Goal: Task Accomplishment & Management: Complete application form

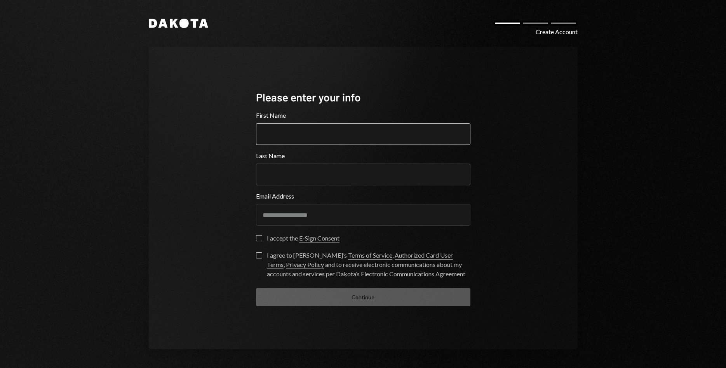
click at [269, 129] on input "First Name" at bounding box center [363, 134] width 214 height 22
type input "*"
type input "******"
click at [294, 173] on input "Last Name" at bounding box center [363, 174] width 214 height 22
type input "*****"
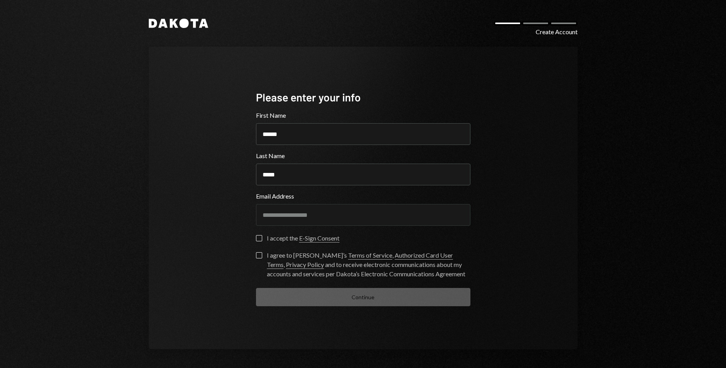
click at [257, 238] on button "I accept the E-Sign Consent" at bounding box center [259, 238] width 6 height 6
click at [257, 255] on button "I agree to Dakota’s Terms of Service , Authorized Card User Terms , Privacy Pol…" at bounding box center [259, 255] width 6 height 6
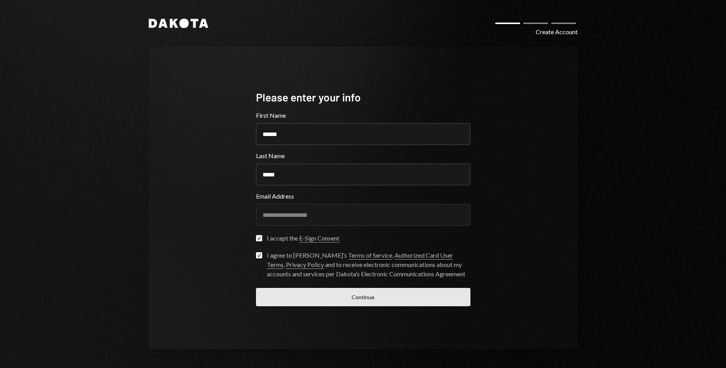
click at [337, 292] on button "Continue" at bounding box center [363, 297] width 214 height 18
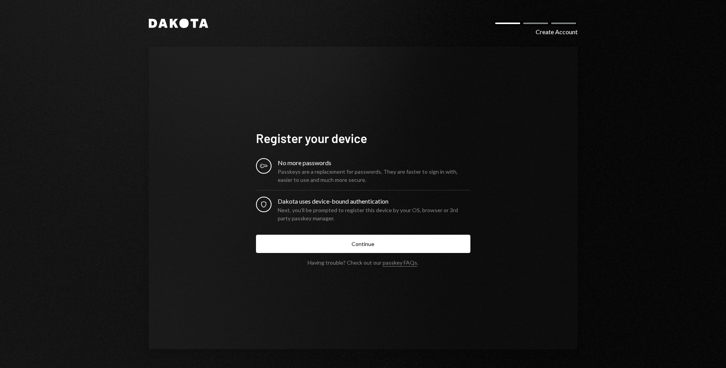
click at [357, 240] on button "Continue" at bounding box center [363, 244] width 214 height 18
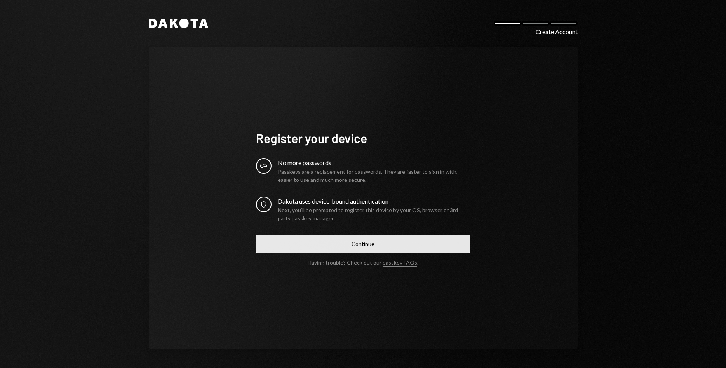
click at [360, 242] on button "Continue" at bounding box center [363, 244] width 214 height 18
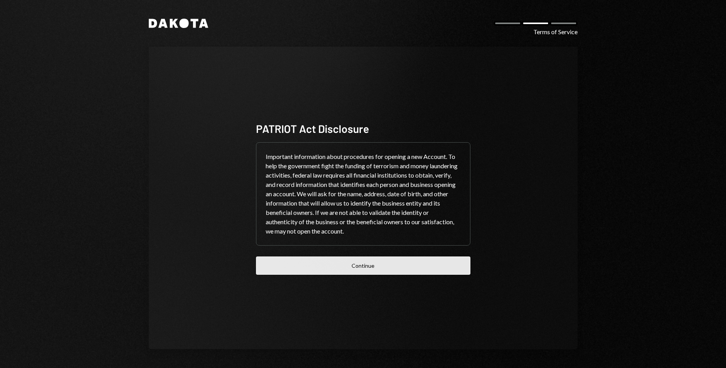
click at [368, 261] on button "Continue" at bounding box center [363, 265] width 214 height 18
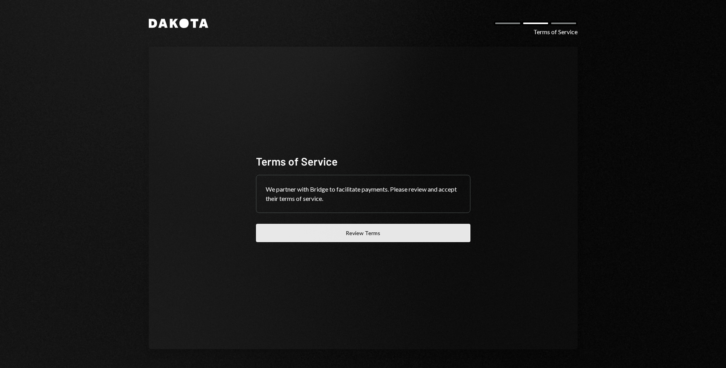
click at [361, 233] on button "Review Terms" at bounding box center [363, 233] width 214 height 18
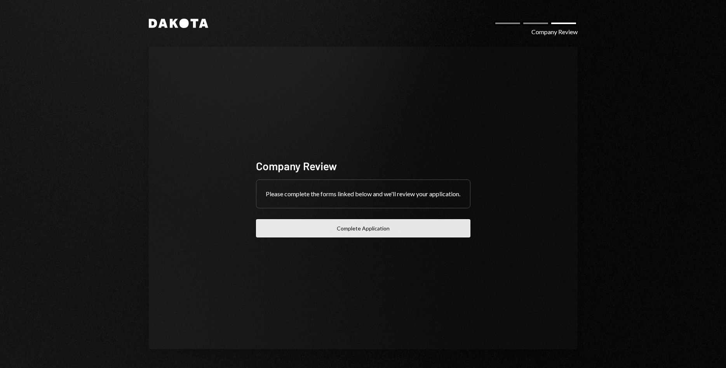
click at [348, 232] on button "Complete Application" at bounding box center [363, 228] width 214 height 18
